Goal: Task Accomplishment & Management: Manage account settings

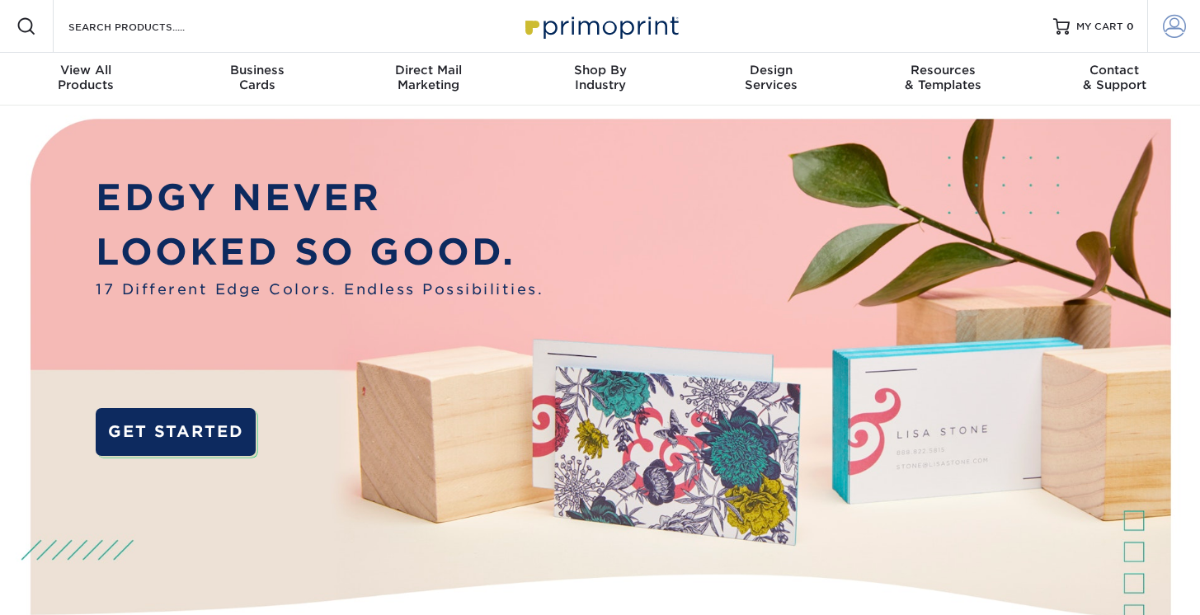
type input "annemarie.mcmahon@dvfs.org"
click at [1170, 26] on span at bounding box center [1173, 26] width 23 height 23
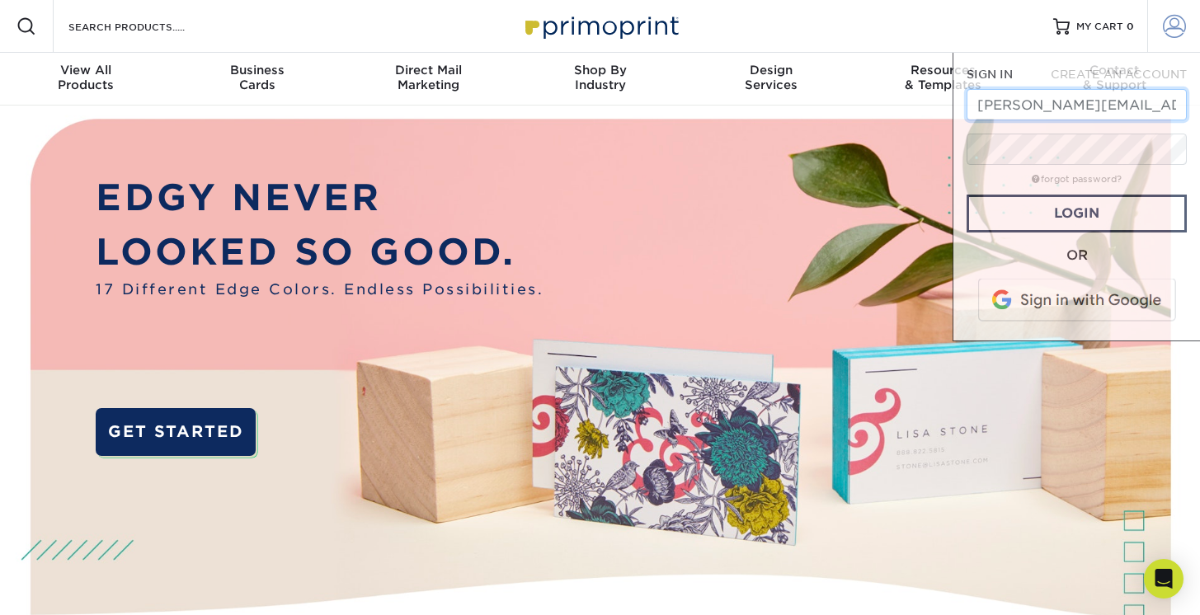
scroll to position [0, 16]
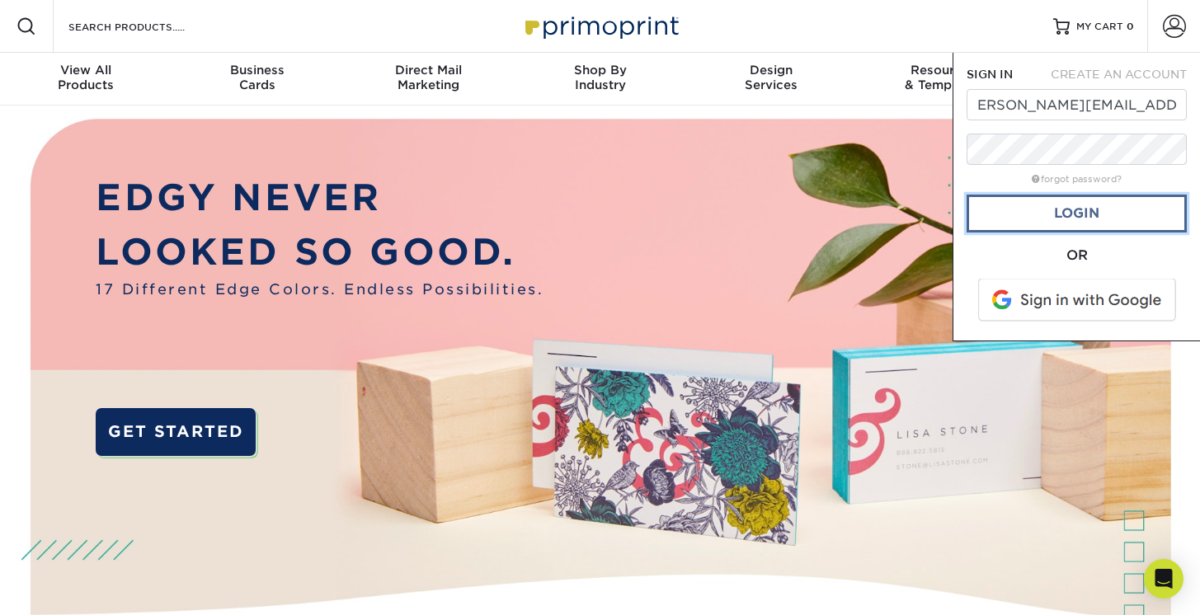
click at [1100, 212] on link "Login" at bounding box center [1076, 214] width 220 height 38
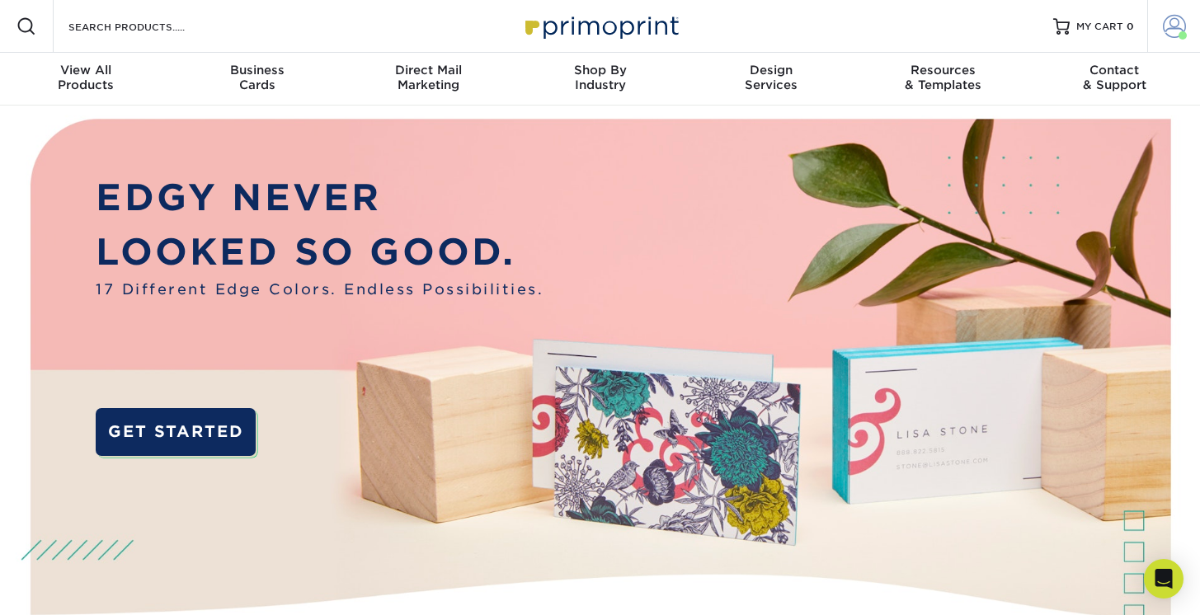
click at [1180, 27] on span at bounding box center [1173, 26] width 23 height 23
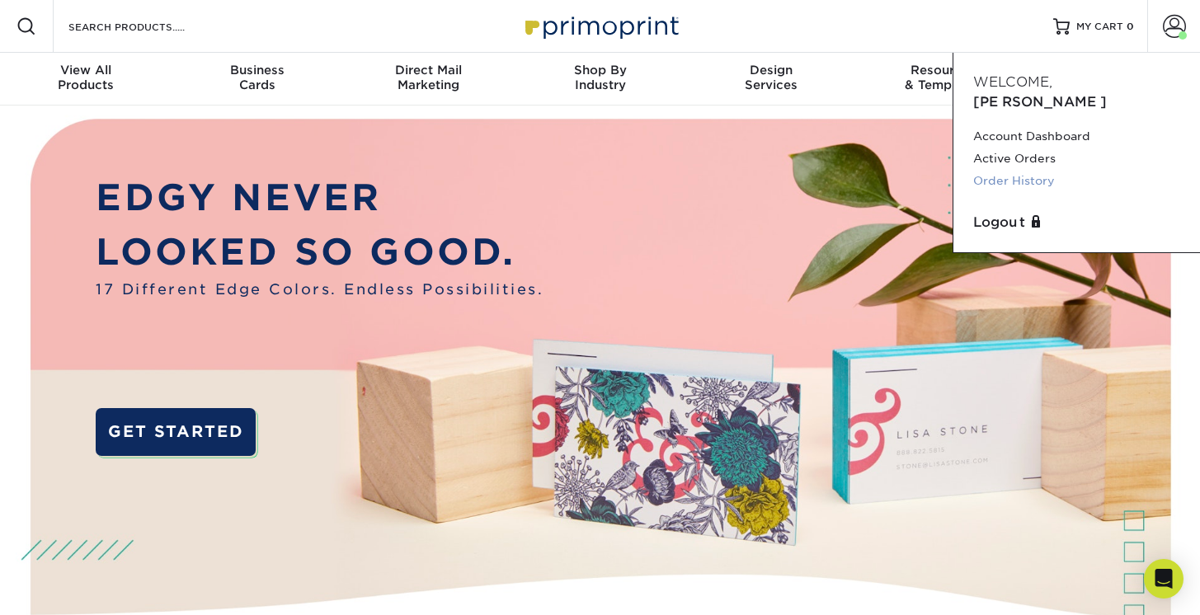
click at [1022, 170] on link "Order History" at bounding box center [1076, 181] width 207 height 22
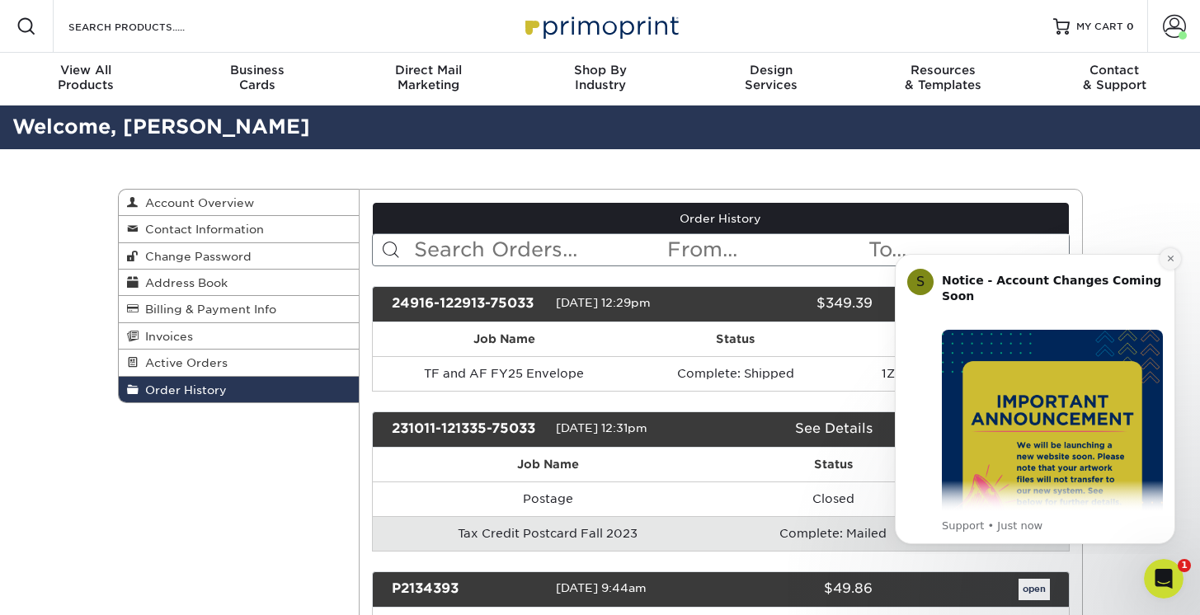
click at [1170, 261] on icon "Dismiss notification" at bounding box center [1170, 258] width 9 height 9
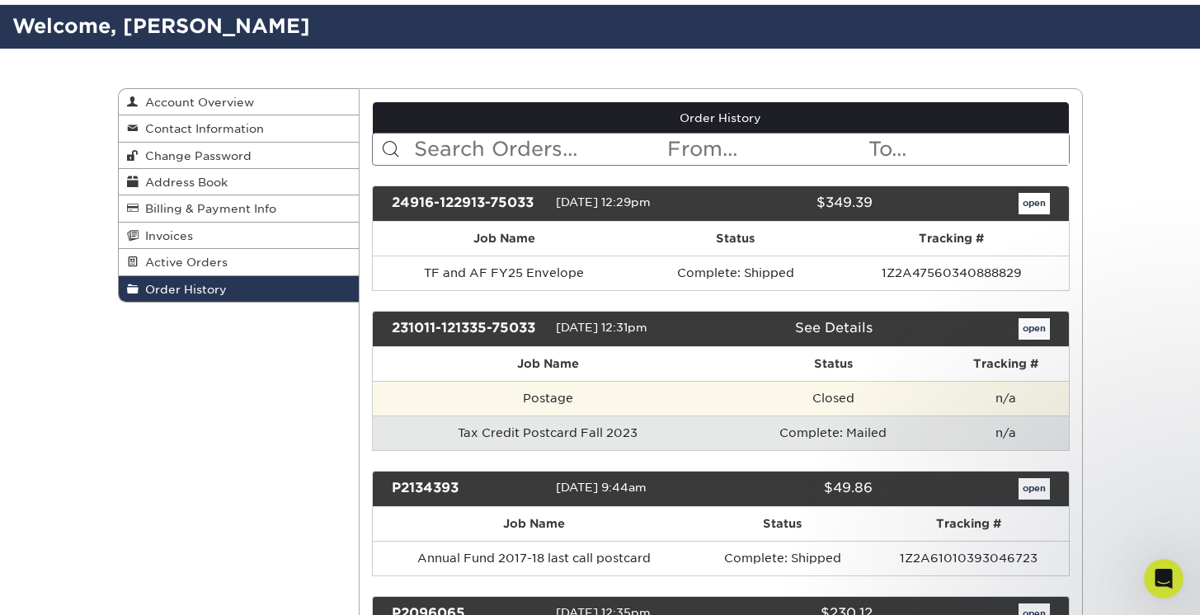
scroll to position [69, 0]
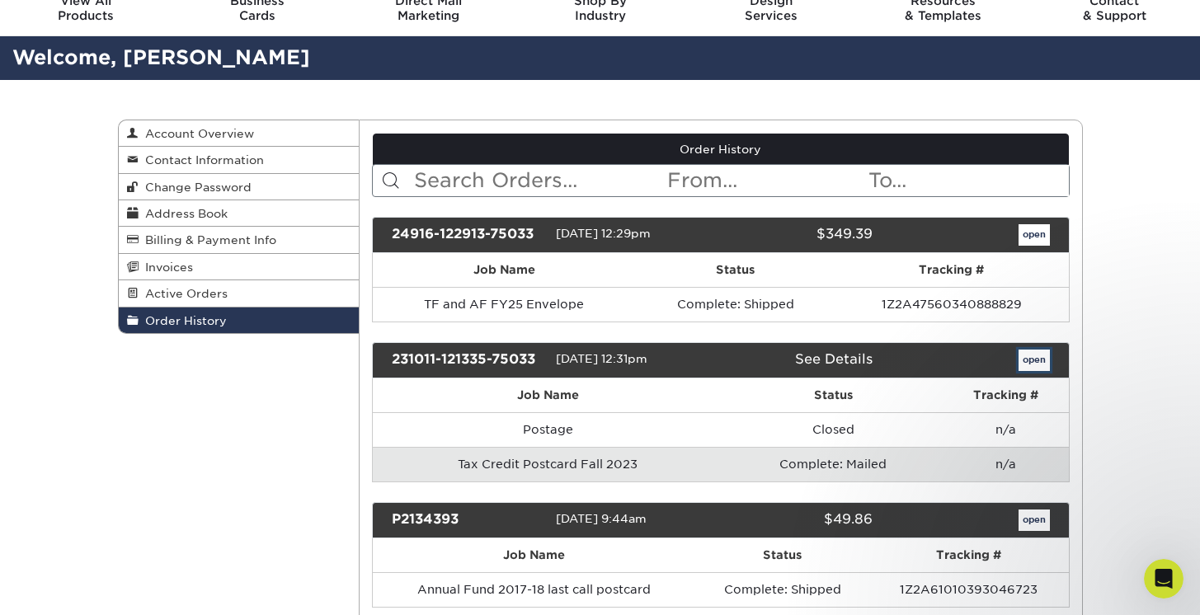
click at [1037, 359] on link "open" at bounding box center [1033, 360] width 31 height 21
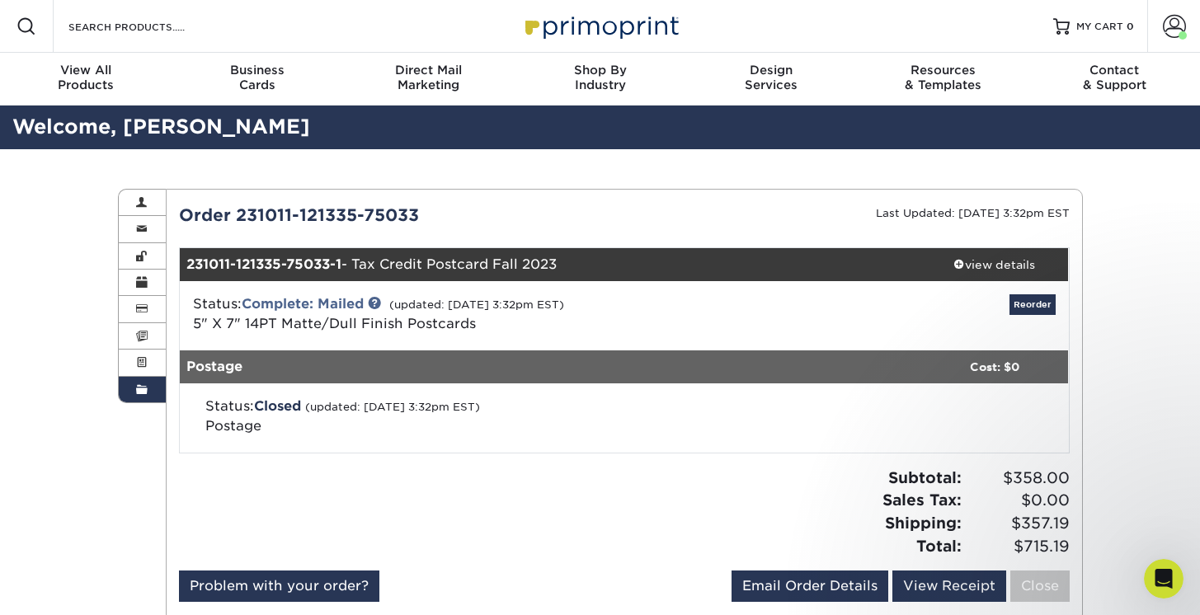
scroll to position [0, 0]
click at [976, 265] on div "view details" at bounding box center [994, 264] width 148 height 16
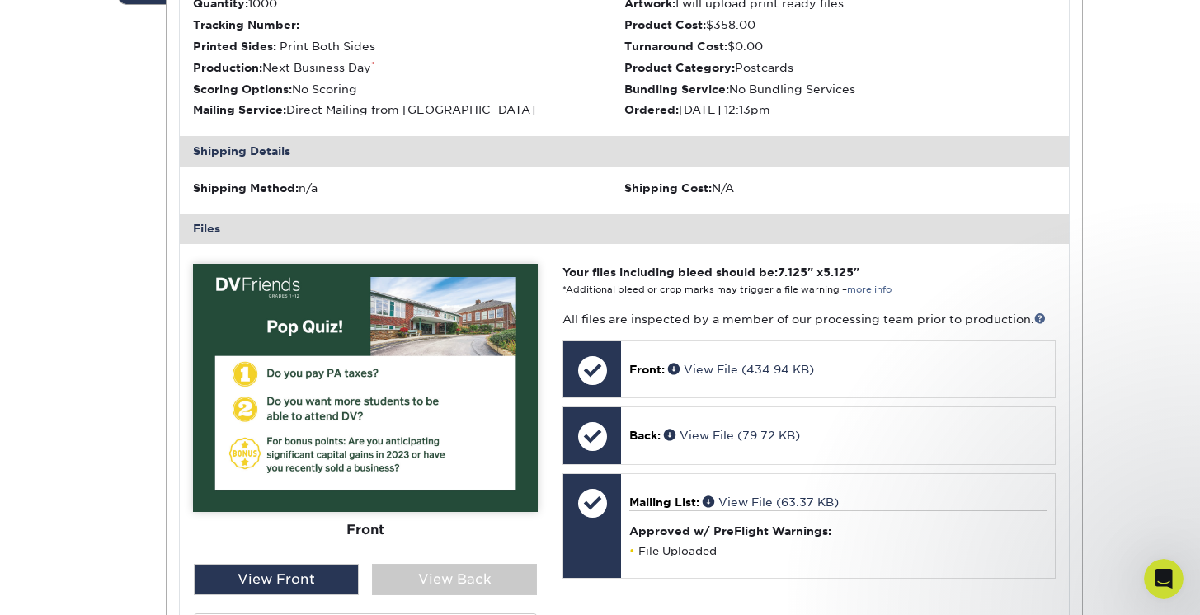
scroll to position [415, 0]
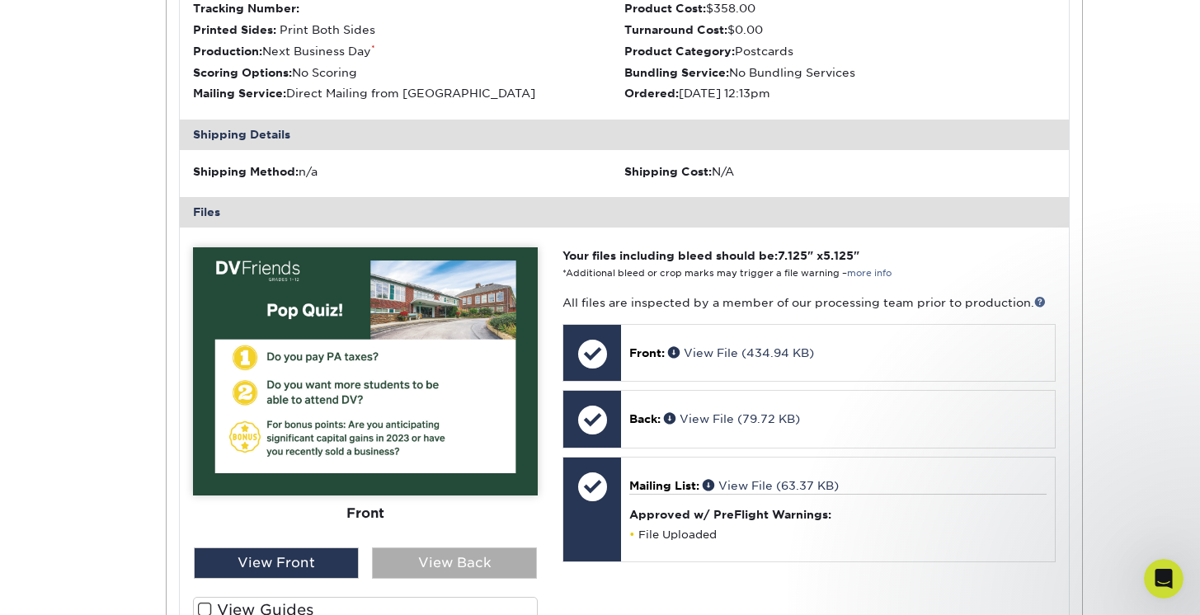
click at [448, 563] on div "View Back" at bounding box center [454, 562] width 165 height 31
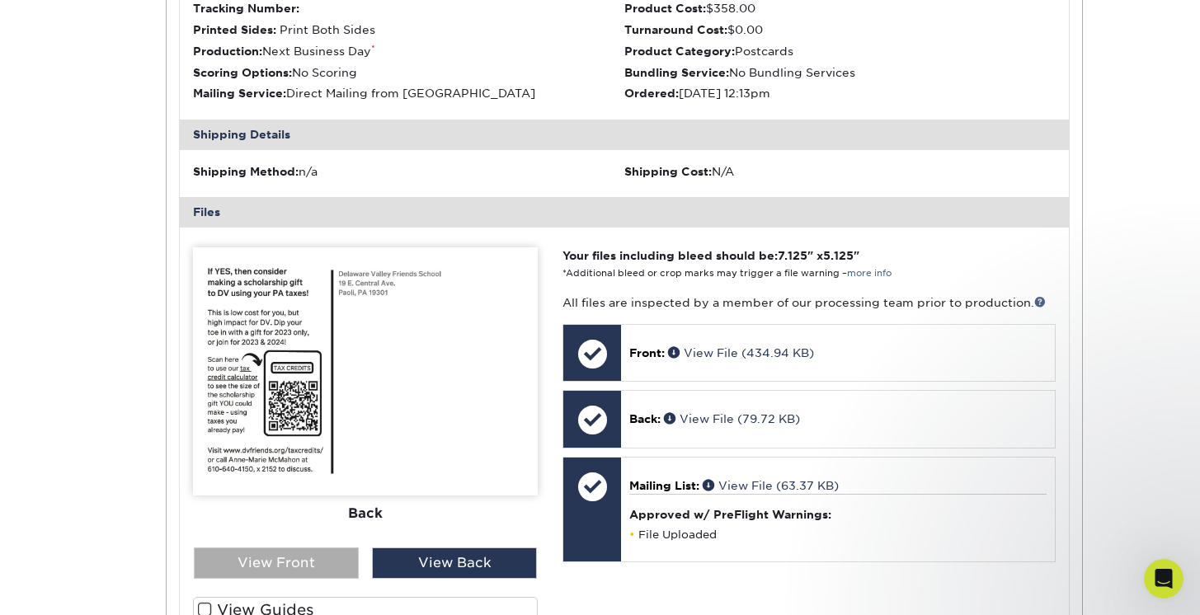
click at [258, 566] on div "View Front" at bounding box center [276, 562] width 165 height 31
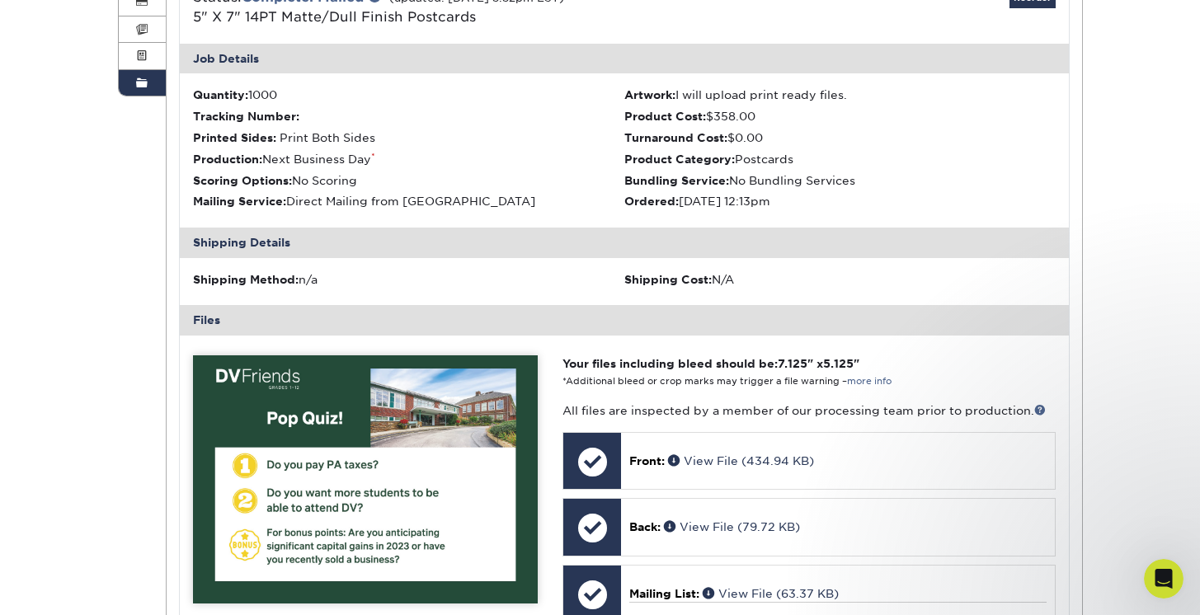
scroll to position [0, 0]
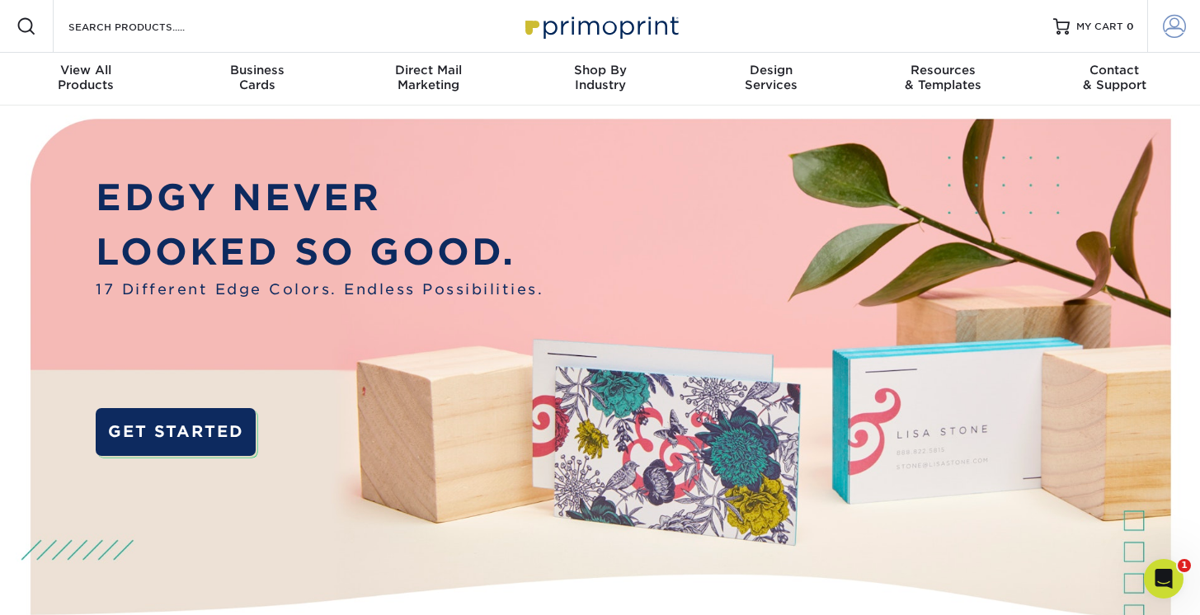
type input "[PERSON_NAME][EMAIL_ADDRESS][PERSON_NAME][DOMAIN_NAME]"
click at [1188, 31] on link "Account" at bounding box center [1173, 26] width 53 height 53
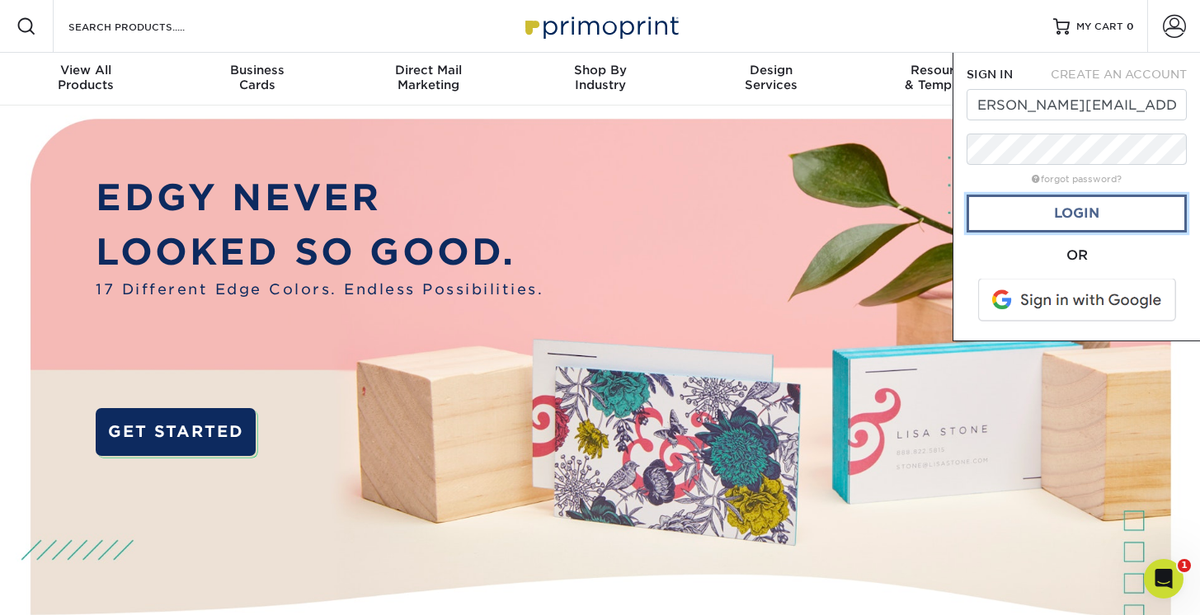
click at [1090, 211] on link "Login" at bounding box center [1076, 214] width 220 height 38
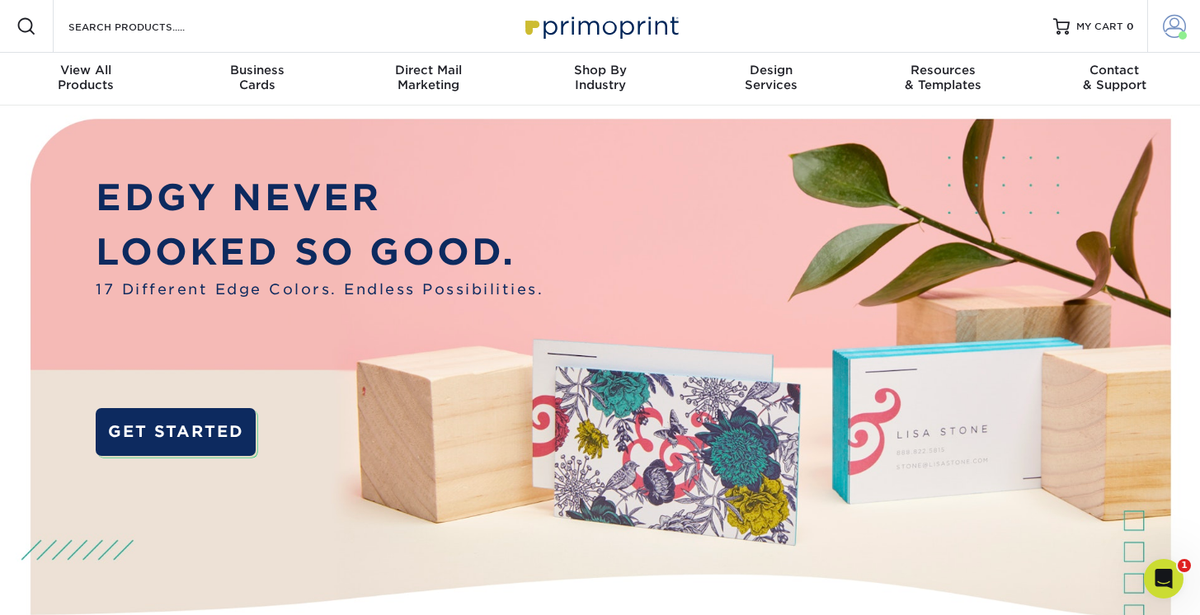
click at [1172, 22] on span at bounding box center [1173, 26] width 23 height 23
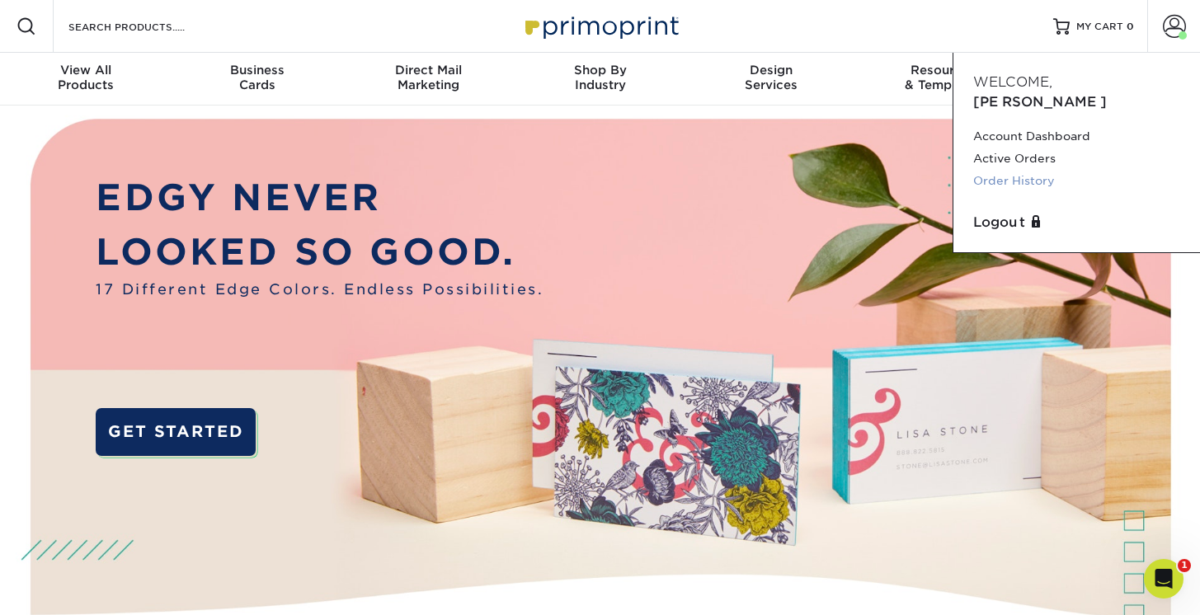
click at [1003, 170] on link "Order History" at bounding box center [1076, 181] width 207 height 22
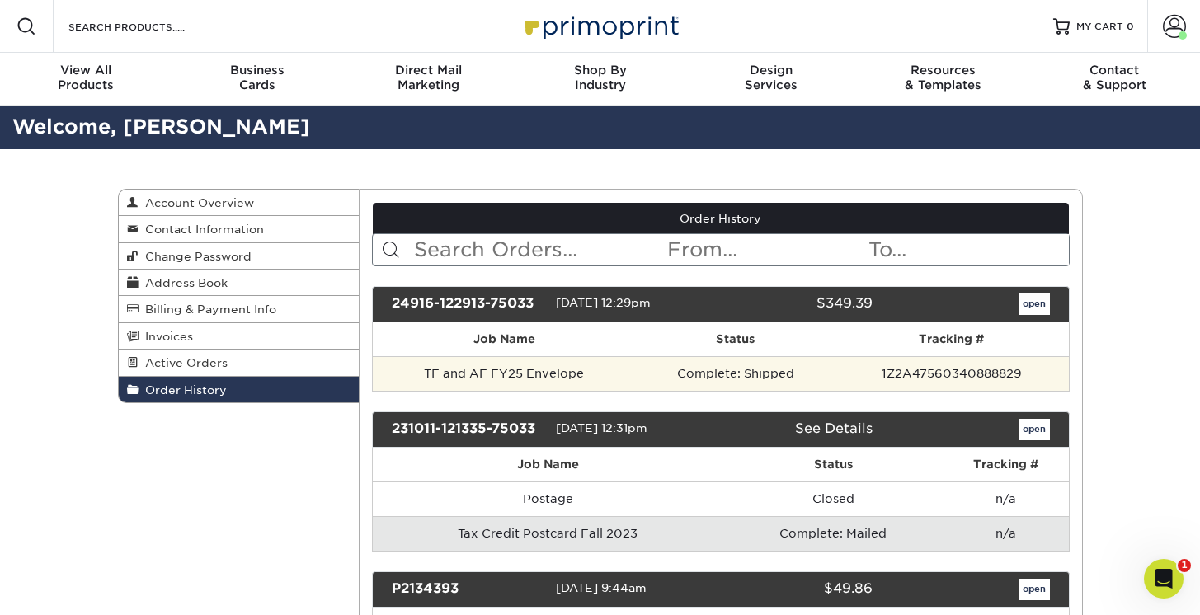
click at [570, 372] on td "TF and AF FY25 Envelope" at bounding box center [504, 373] width 263 height 35
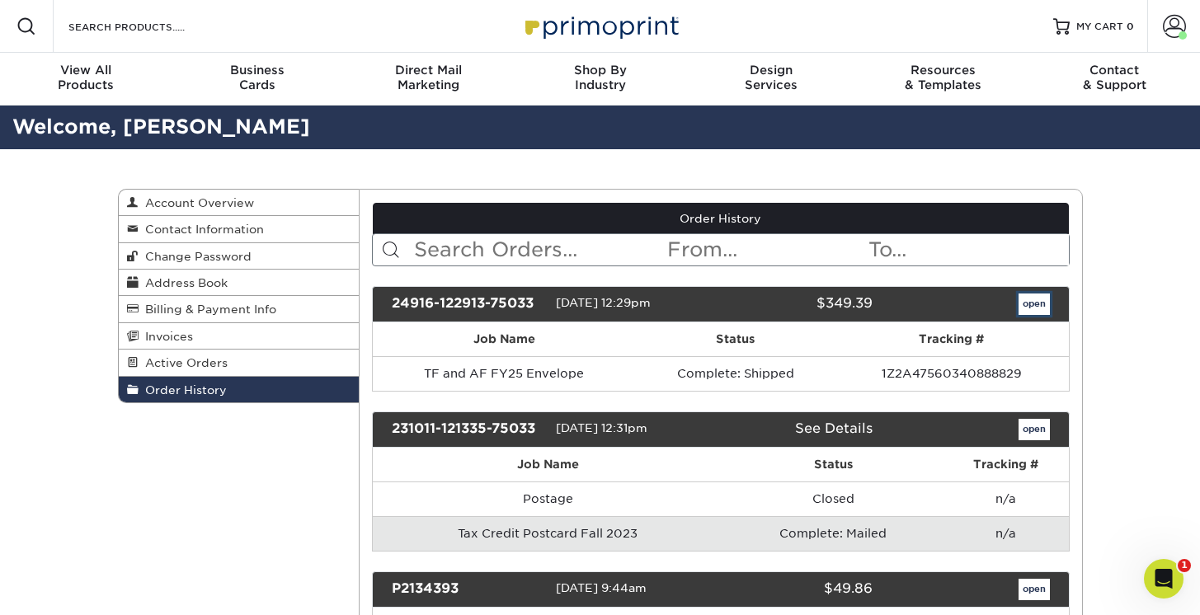
click at [1036, 297] on link "open" at bounding box center [1033, 304] width 31 height 21
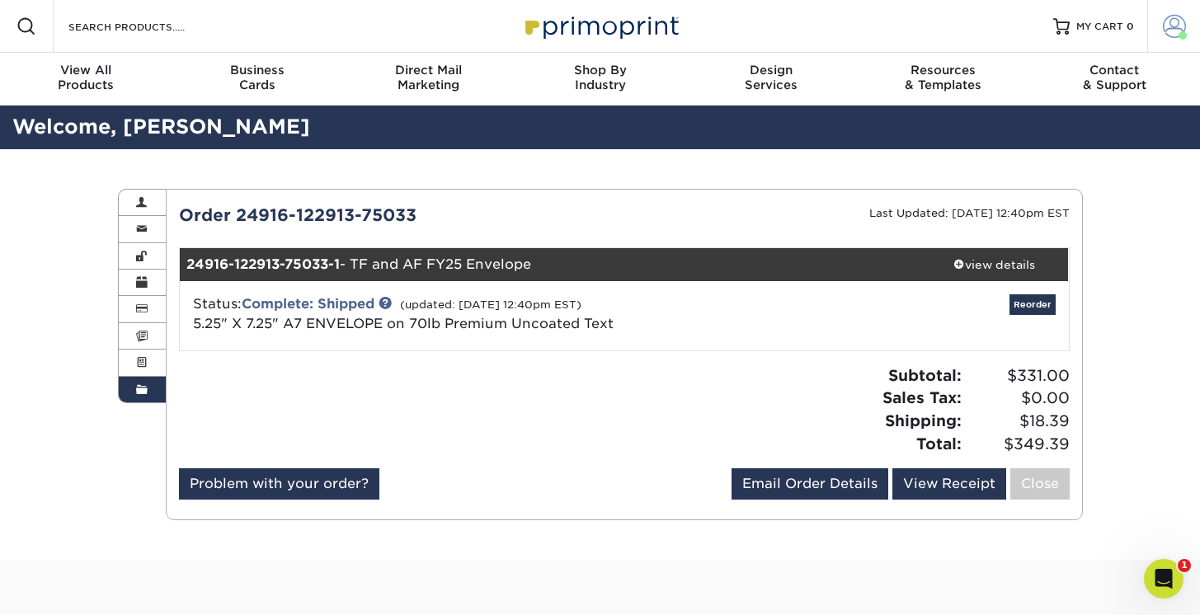
click at [1170, 29] on span at bounding box center [1173, 26] width 23 height 23
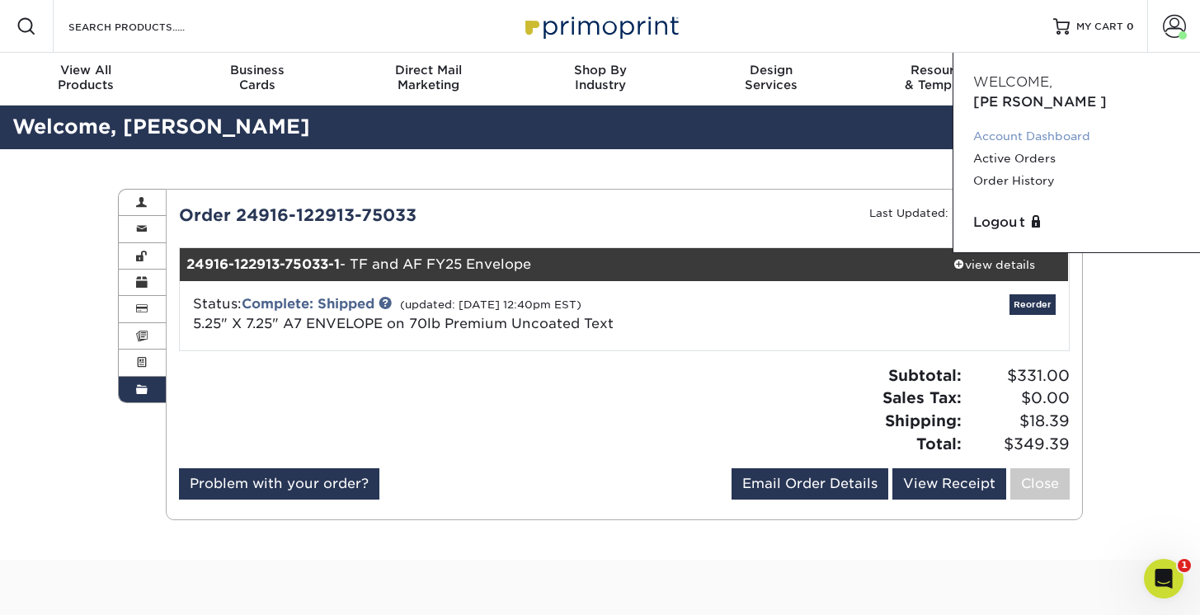
click at [1012, 125] on link "Account Dashboard" at bounding box center [1076, 136] width 207 height 22
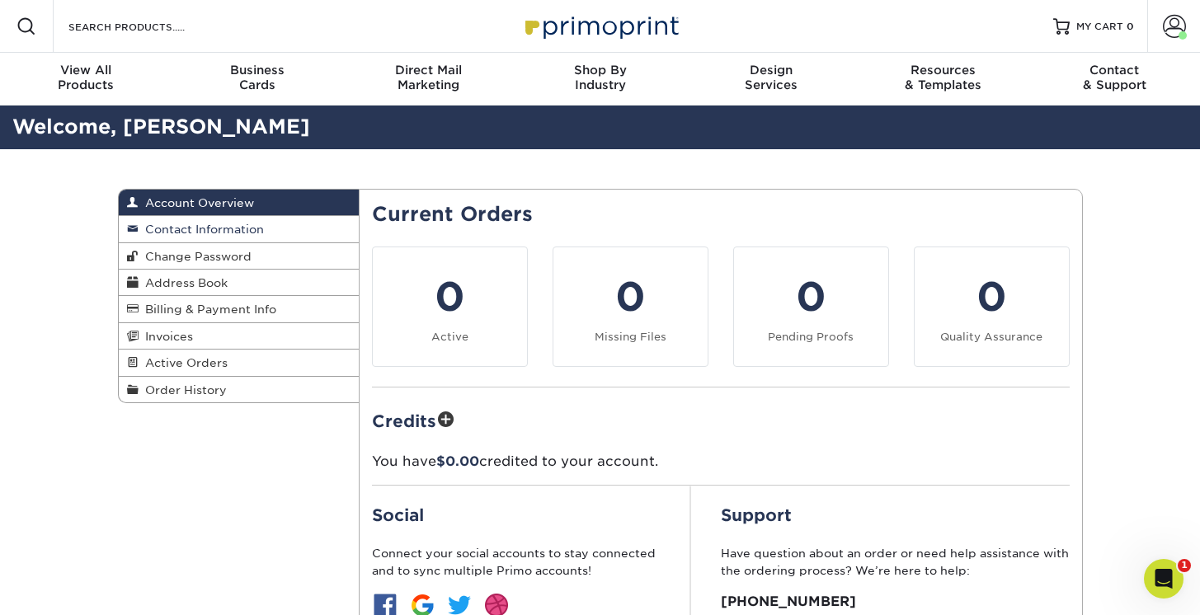
click at [242, 228] on span "Contact Information" at bounding box center [201, 229] width 125 height 13
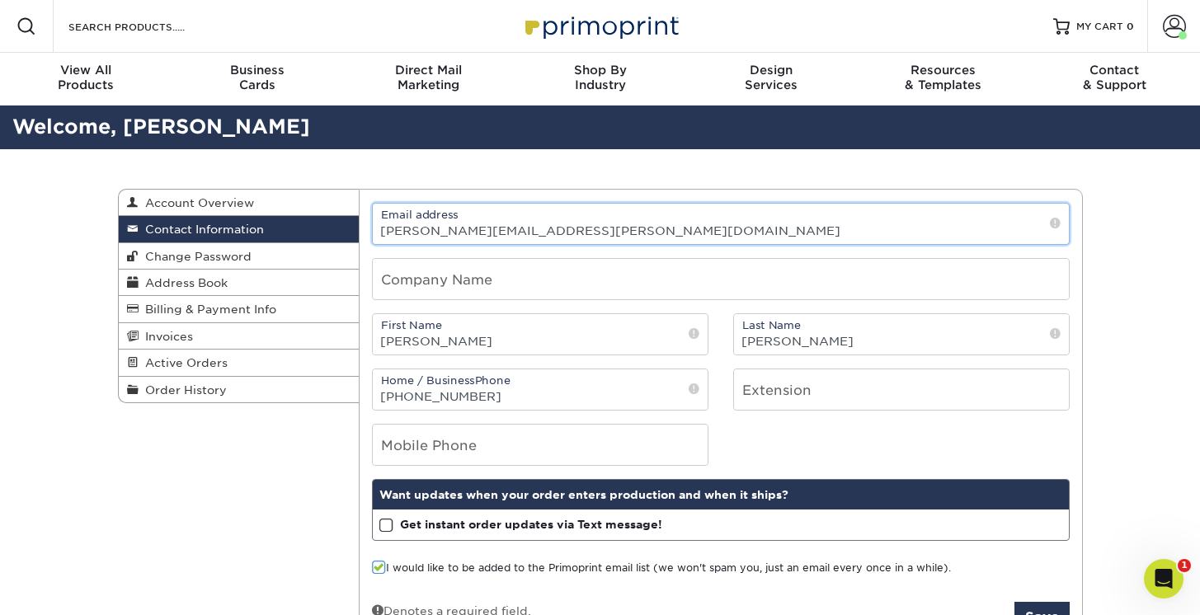
click at [461, 239] on input "[PERSON_NAME][EMAIL_ADDRESS][PERSON_NAME][DOMAIN_NAME]" at bounding box center [721, 224] width 696 height 40
click at [461, 237] on input "annemarie.mcmahon@dvfs.org" at bounding box center [721, 224] width 696 height 40
click at [212, 252] on span "Change Password" at bounding box center [195, 256] width 113 height 13
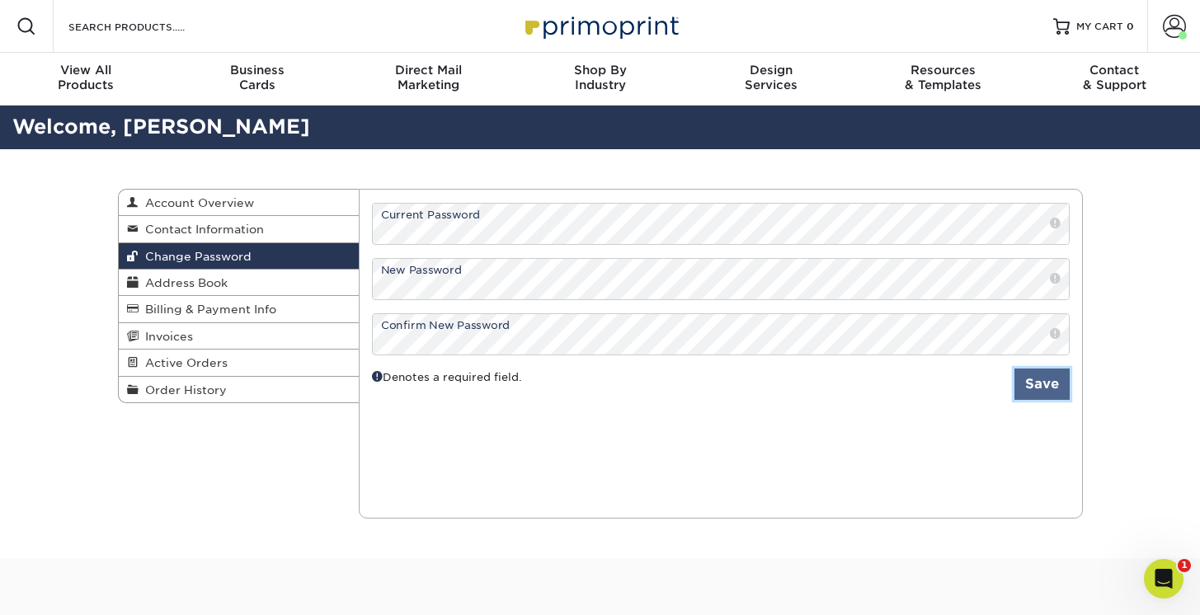
click at [1041, 387] on button "Save" at bounding box center [1041, 384] width 55 height 31
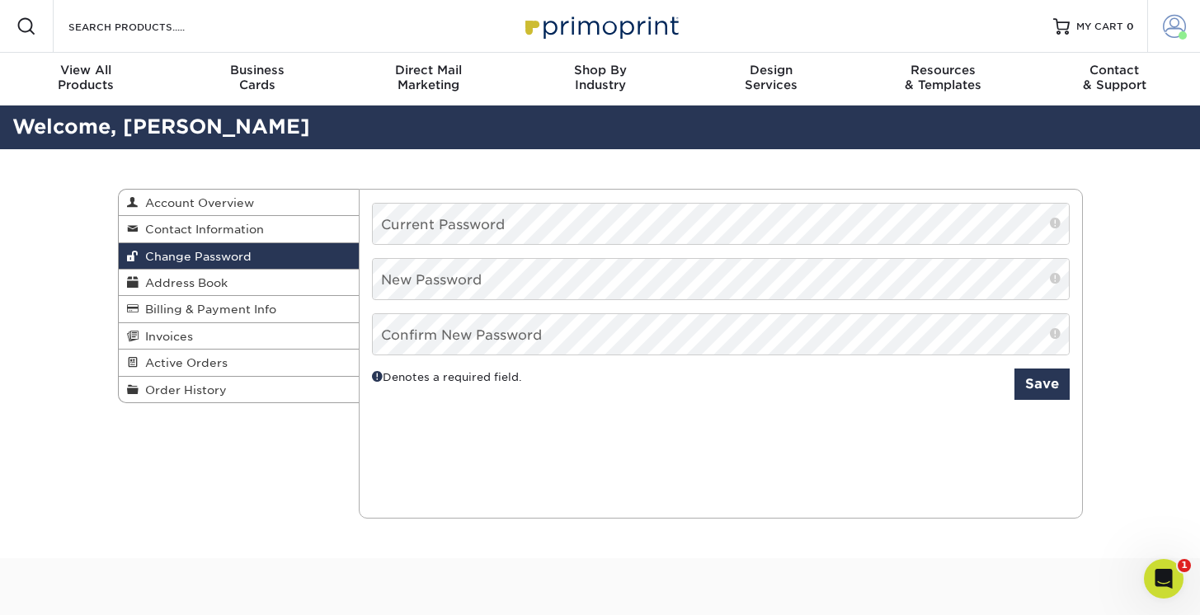
click at [1161, 30] on link "Account" at bounding box center [1173, 26] width 53 height 53
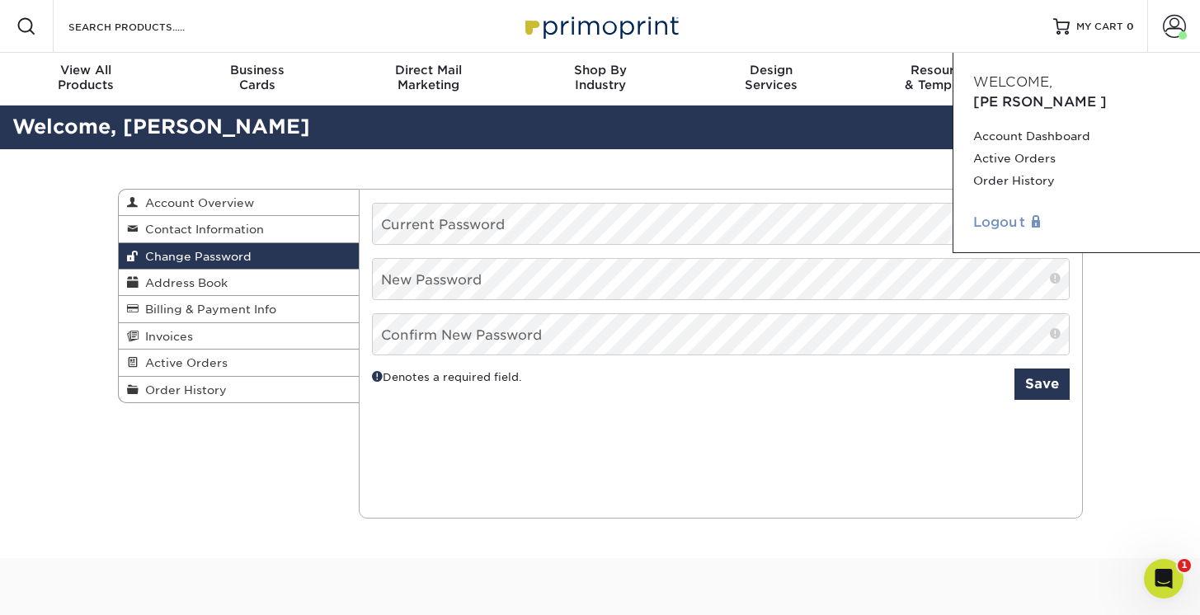
click at [993, 213] on link "Logout" at bounding box center [1076, 223] width 207 height 20
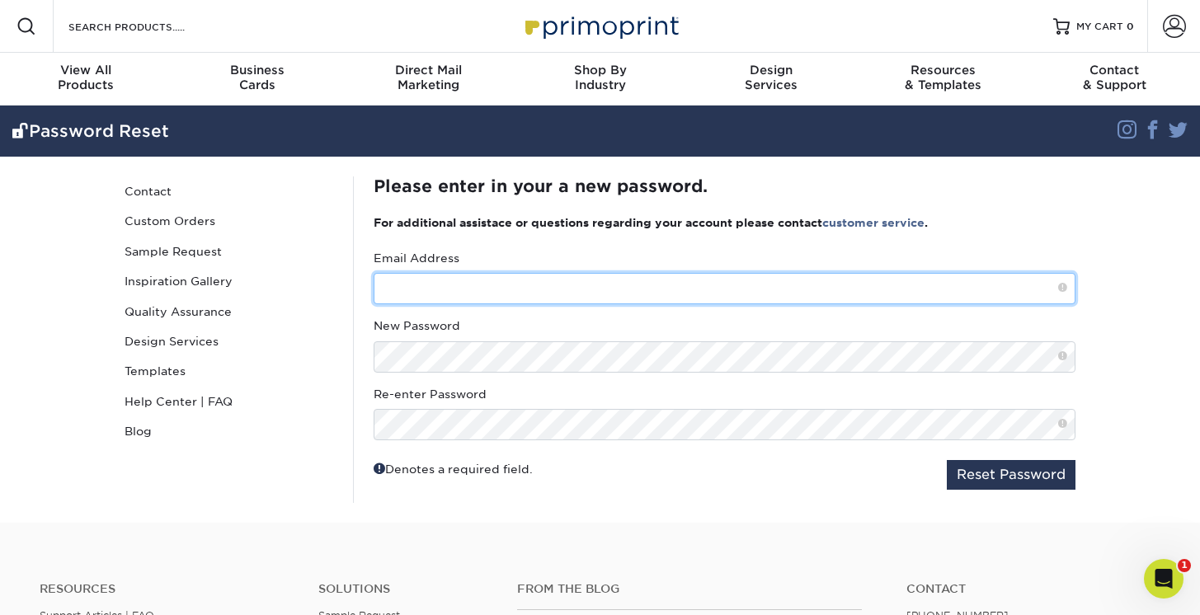
click at [602, 297] on input "text" at bounding box center [724, 288] width 702 height 31
type input "annemarie.mcmahon@dvfs.org"
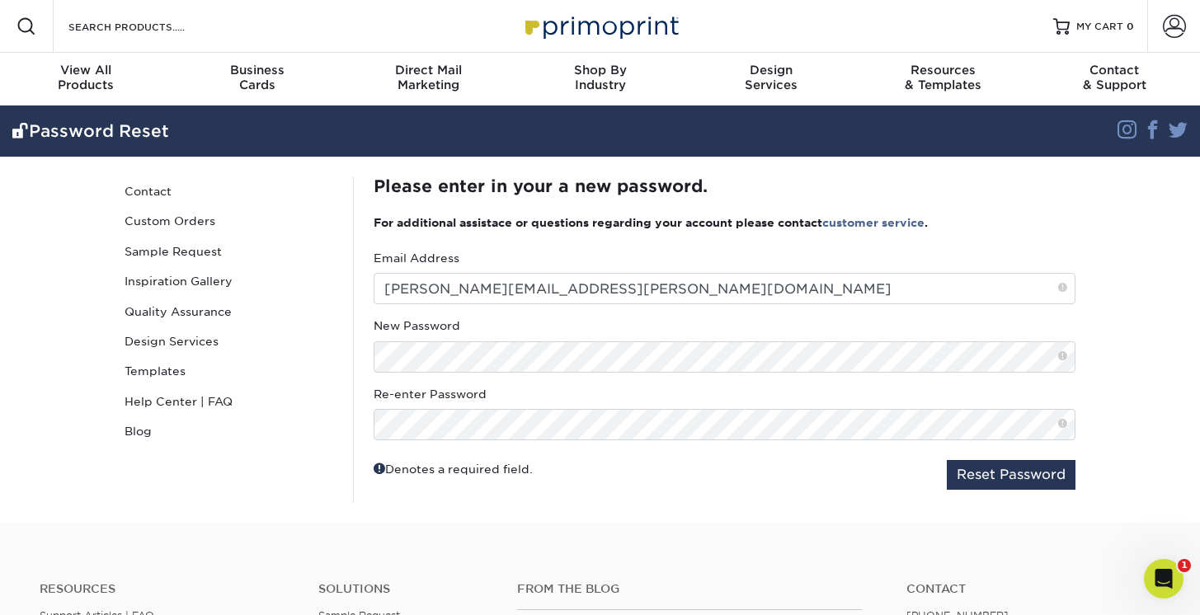
click at [786, 483] on div "Denotes a required field. Reset Password" at bounding box center [724, 475] width 702 height 30
click at [1017, 479] on button "Reset Password" at bounding box center [1010, 475] width 129 height 30
